Goal: Obtain resource: Download file/media

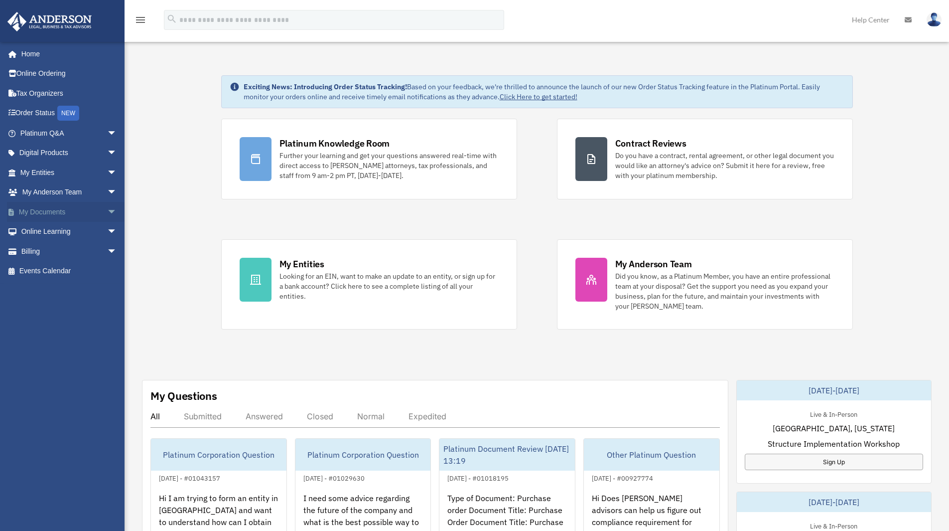
click at [72, 212] on link "My Documents arrow_drop_down" at bounding box center [69, 212] width 125 height 20
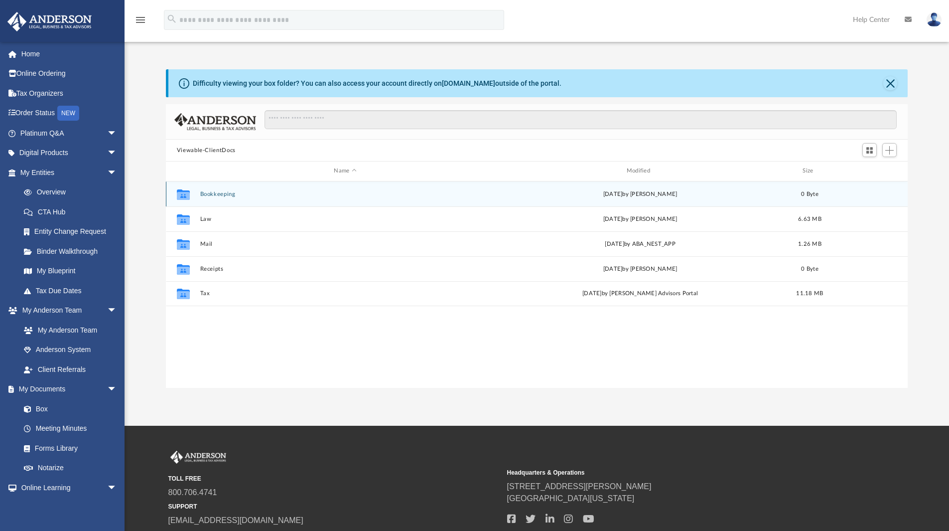
scroll to position [219, 734]
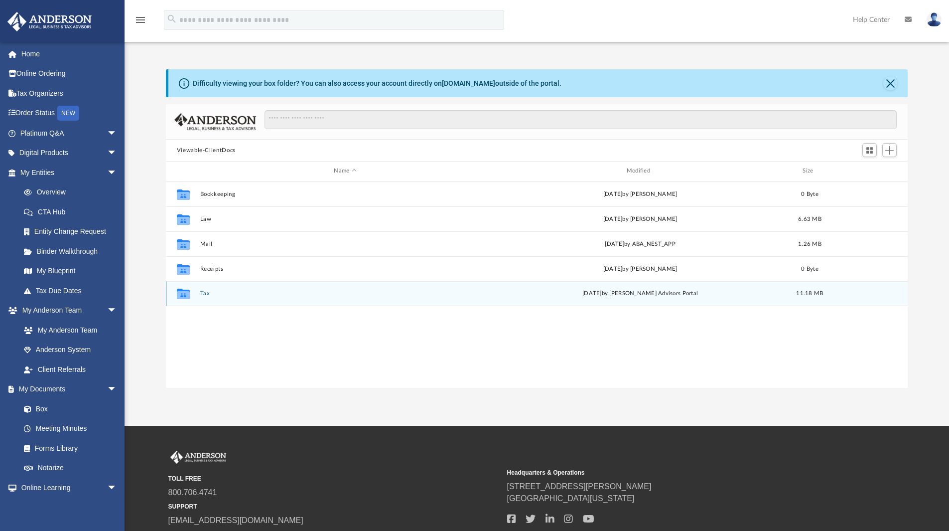
click at [206, 292] on button "Tax" at bounding box center [345, 293] width 290 height 6
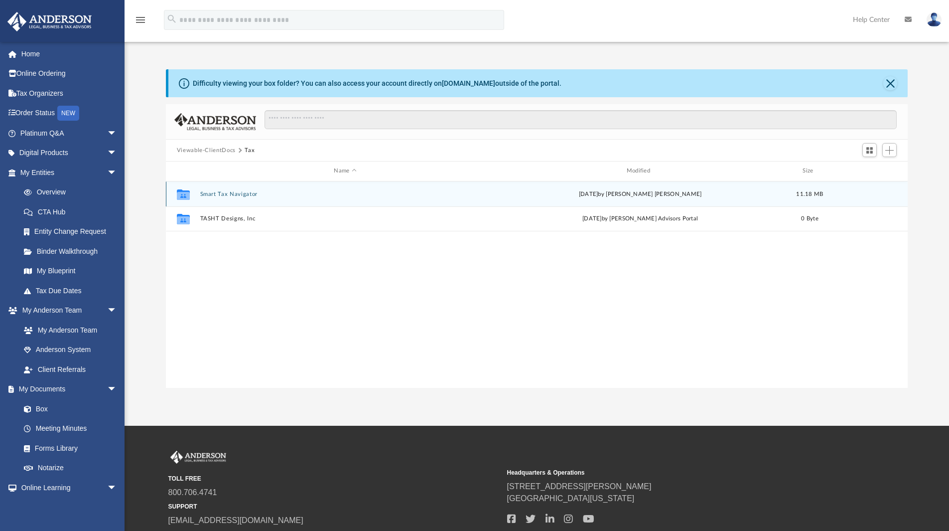
click at [218, 197] on button "Smart Tax Navigator" at bounding box center [345, 194] width 290 height 6
click at [231, 190] on div "File Anusha_AMIT 2024 TAX RETURN.pdf [DATE] by [PERSON_NAME] [PERSON_NAME] 11.1…" at bounding box center [537, 193] width 742 height 25
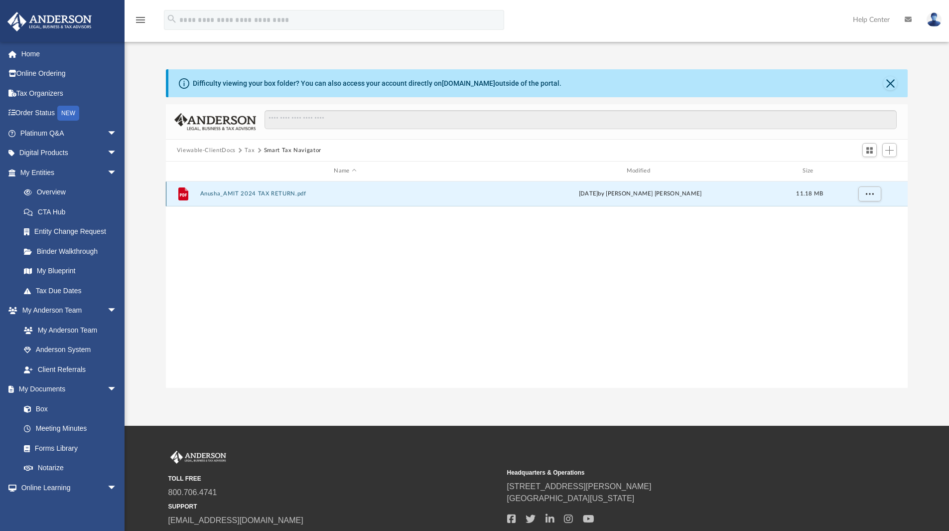
click at [229, 195] on button "Anusha_AMIT 2024 TAX RETURN.pdf" at bounding box center [345, 193] width 290 height 6
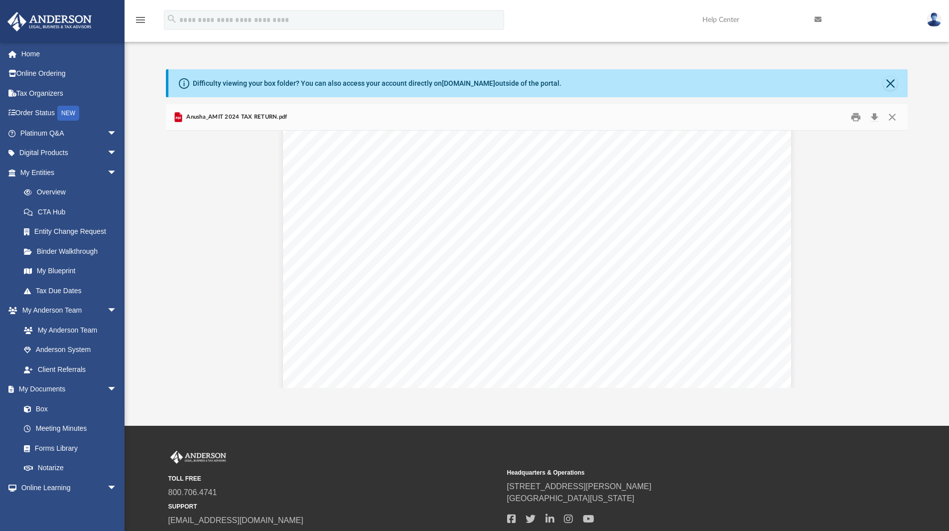
scroll to position [37812, 0]
drag, startPoint x: 300, startPoint y: 306, endPoint x: 545, endPoint y: 313, distance: 245.7
click at [545, 313] on div "Page 57" at bounding box center [537, 315] width 508 height 658
click at [337, 310] on div "Page 57" at bounding box center [537, 315] width 508 height 658
drag, startPoint x: 343, startPoint y: 305, endPoint x: 771, endPoint y: 308, distance: 427.9
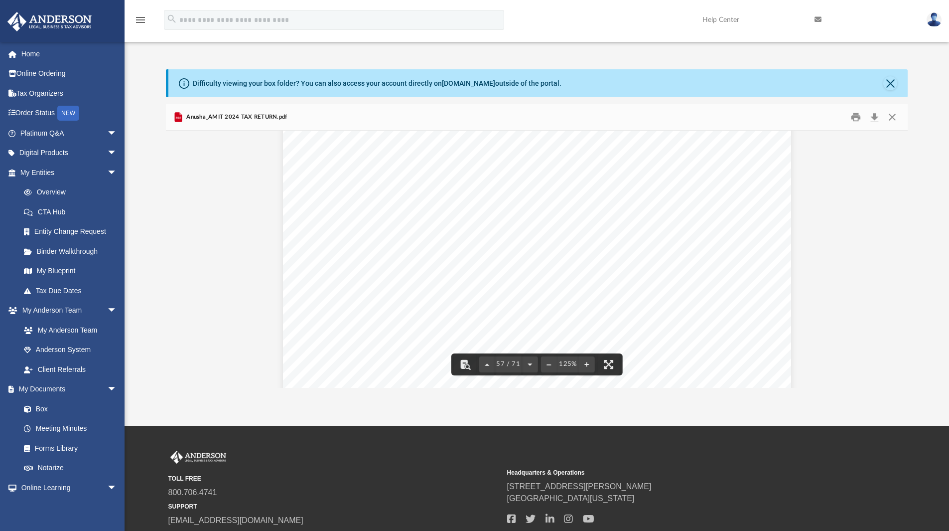
click at [765, 308] on div "Page 57" at bounding box center [537, 315] width 508 height 658
click at [742, 305] on div "Page 57" at bounding box center [537, 315] width 508 height 658
